Goal: Download file/media

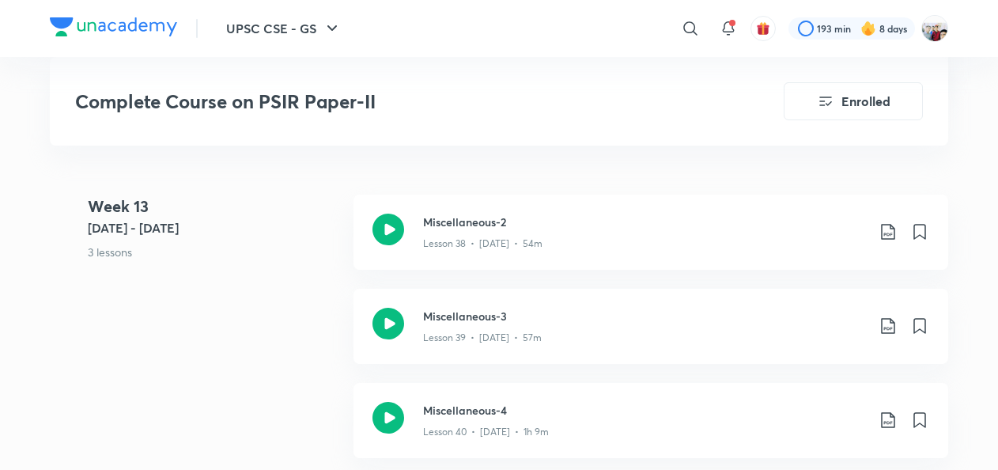
scroll to position [5128, 0]
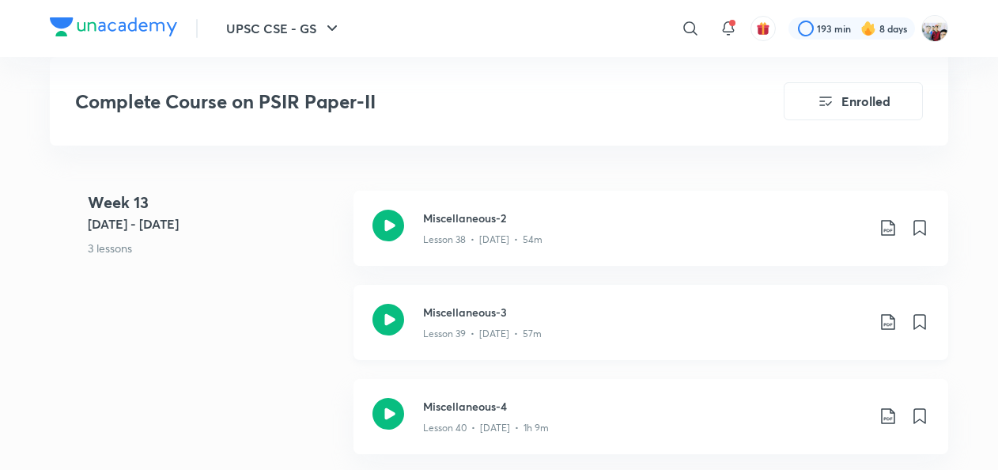
click at [886, 319] on icon at bounding box center [887, 321] width 19 height 19
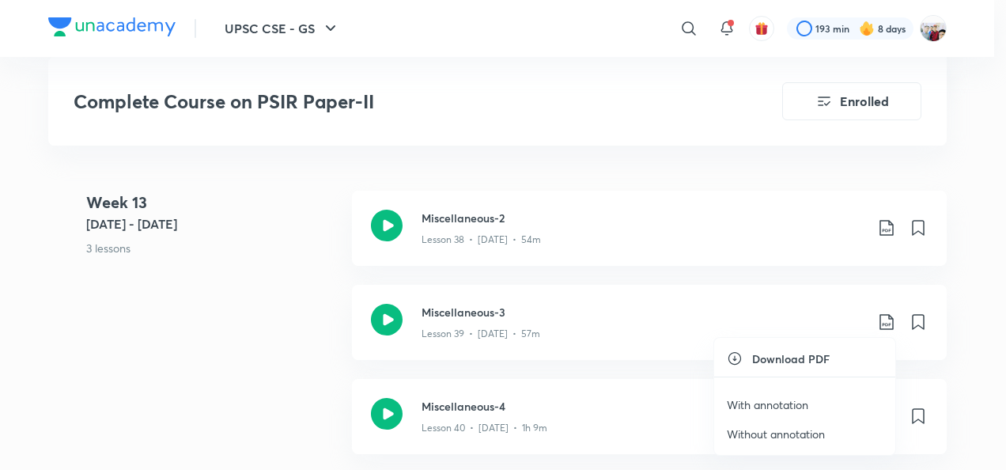
click at [778, 395] on li "With annotation" at bounding box center [804, 404] width 181 height 29
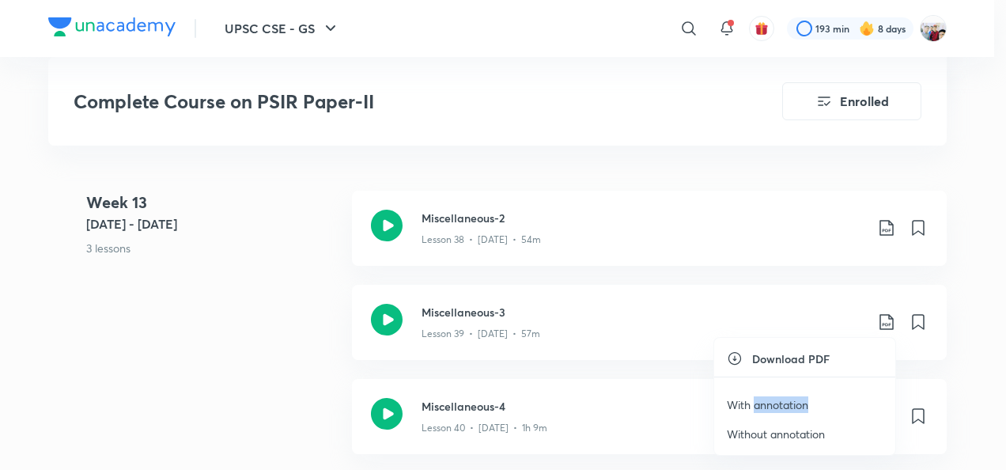
click at [778, 395] on li "With annotation" at bounding box center [804, 404] width 181 height 29
click at [755, 398] on p "With annotation" at bounding box center [767, 404] width 81 height 17
